Goal: Navigation & Orientation: Understand site structure

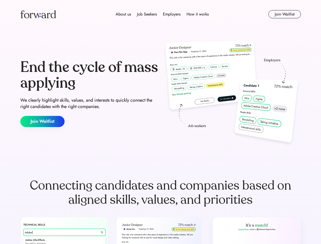
click at [161, 122] on div "End the cycle of mass applying We clearly highlight skills, values, and interes…" at bounding box center [160, 93] width 281 height 109
click at [161, 14] on div "About us Job Seekers Employers How it works" at bounding box center [162, 14] width 200 height 6
click at [38, 14] on img at bounding box center [38, 14] width 36 height 8
click at [162, 14] on div "About us Job Seekers Employers How it works" at bounding box center [162, 14] width 200 height 6
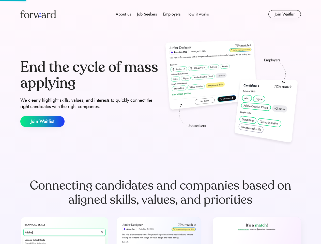
click at [123, 14] on div "About us" at bounding box center [123, 14] width 15 height 6
click at [147, 14] on div "Job Seekers" at bounding box center [147, 14] width 20 height 6
click at [172, 14] on div "Employers" at bounding box center [172, 14] width 18 height 6
click at [197, 14] on div "How it works" at bounding box center [198, 14] width 22 height 6
click at [285, 14] on button "Join Waitlist" at bounding box center [285, 14] width 33 height 8
